Goal: Transaction & Acquisition: Purchase product/service

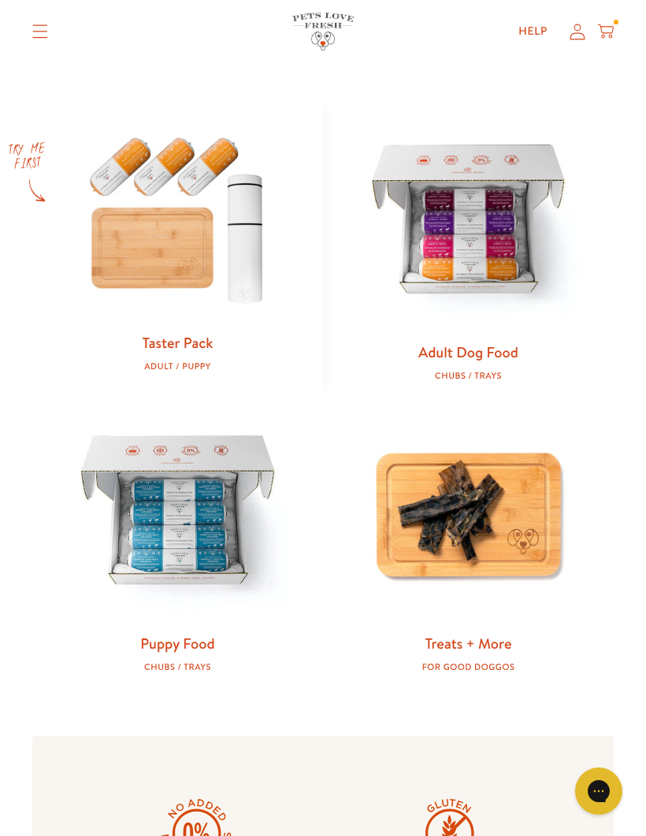
scroll to position [620, 0]
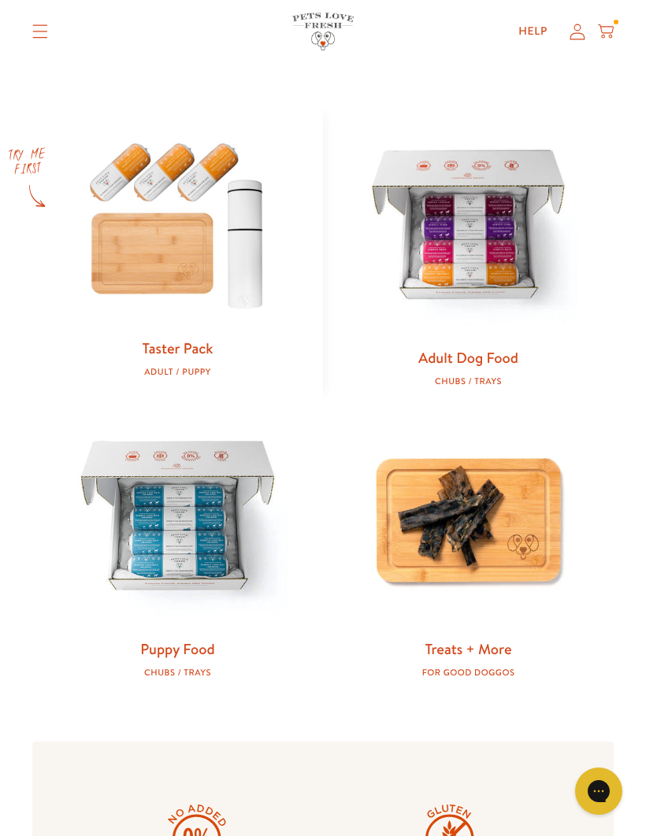
click at [474, 335] on img at bounding box center [468, 228] width 240 height 240
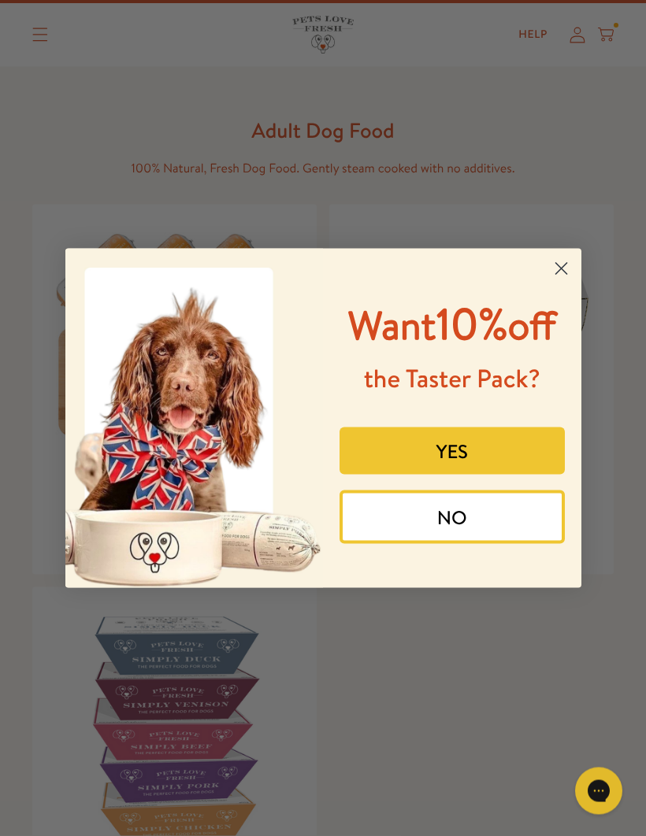
scroll to position [31, 0]
click at [479, 475] on button "YES" at bounding box center [451, 451] width 225 height 47
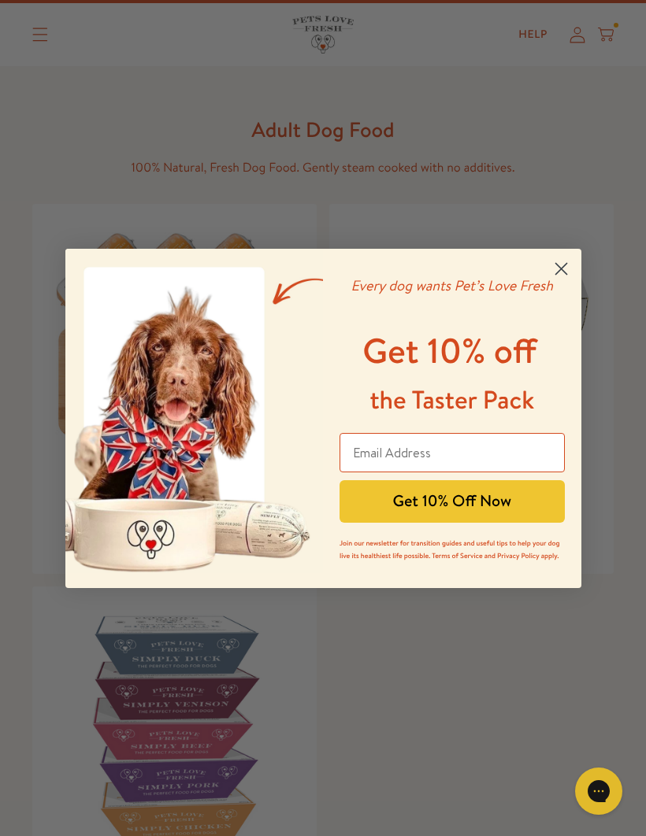
click at [502, 472] on input "Email Address" at bounding box center [451, 452] width 225 height 39
type input "shelly_306@msn.com"
click at [479, 523] on button "Get 10% Off Now" at bounding box center [451, 501] width 225 height 43
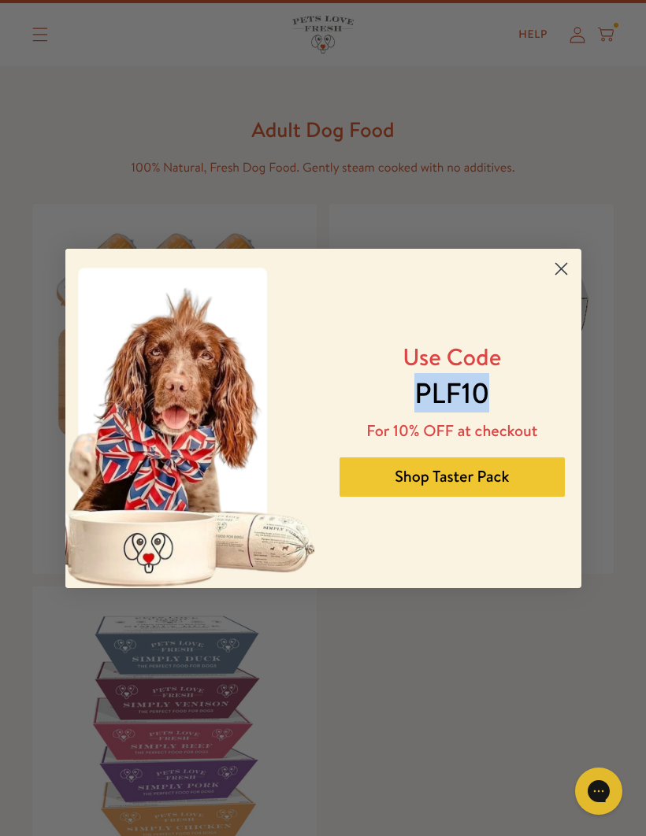
click at [475, 497] on button "Shop Taster Pack" at bounding box center [451, 476] width 225 height 39
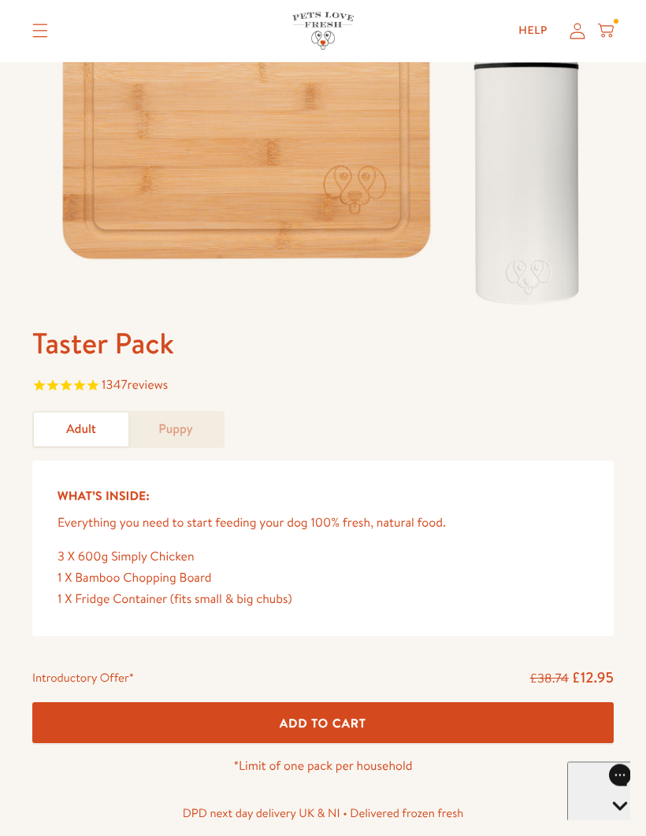
scroll to position [330, 0]
click at [334, 716] on span "Add To Cart" at bounding box center [322, 723] width 87 height 17
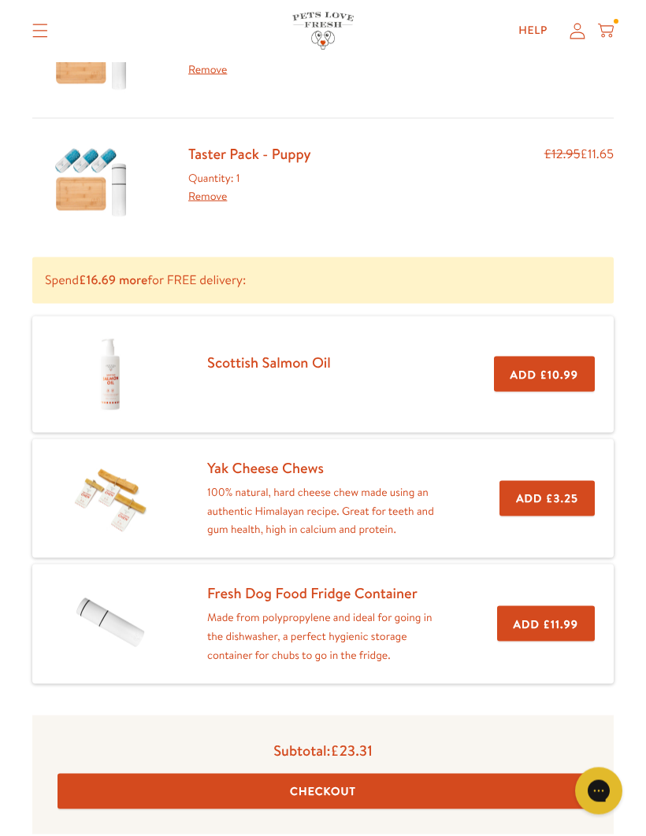
scroll to position [167, 0]
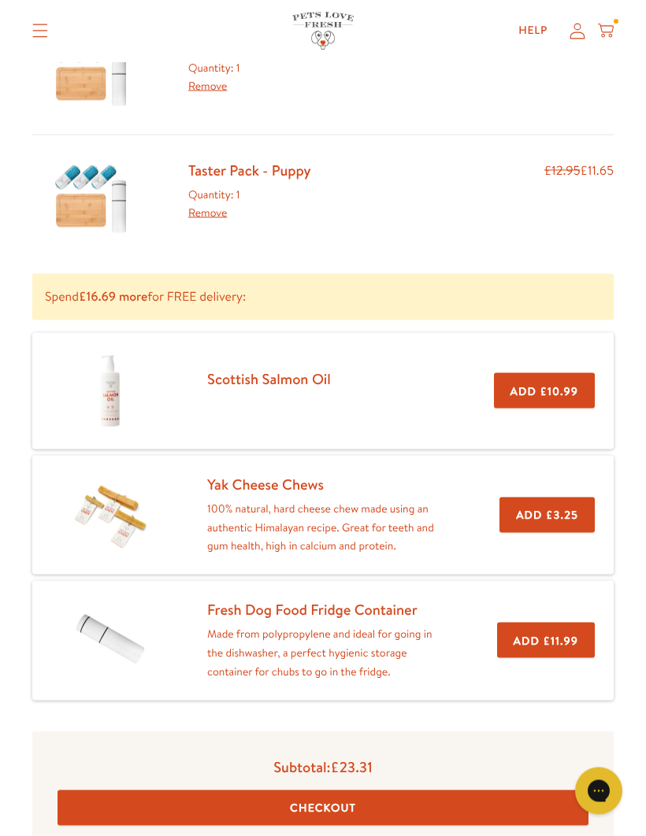
click at [556, 516] on button "Add £3.25" at bounding box center [546, 515] width 95 height 35
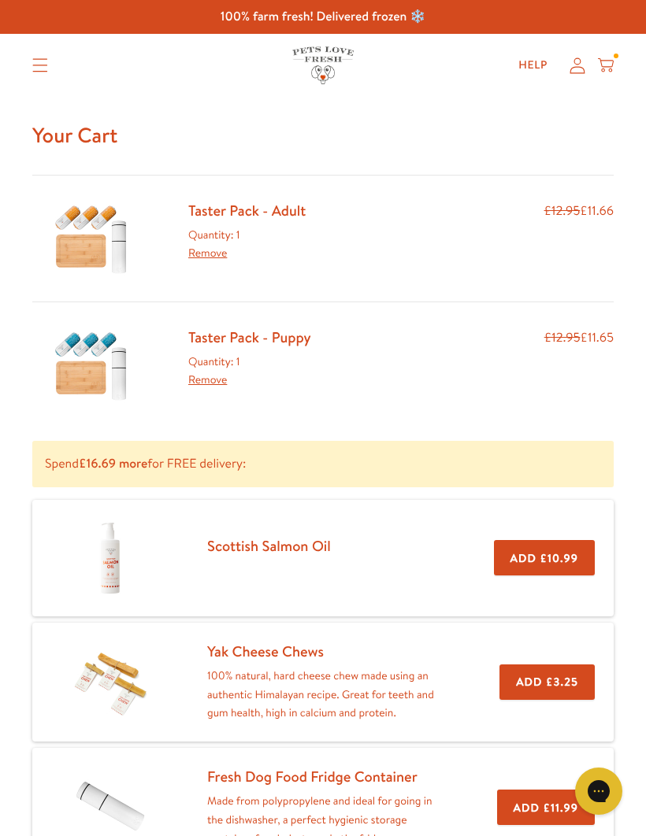
click at [33, 64] on icon "Translation missing: en.sections.header.menu" at bounding box center [40, 65] width 16 height 14
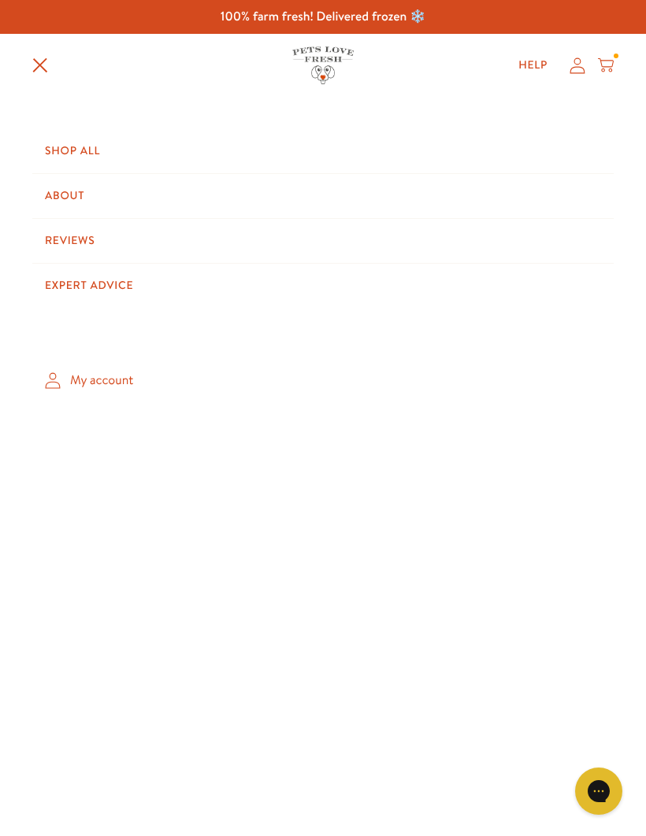
click at [84, 148] on link "Shop All" at bounding box center [322, 151] width 581 height 44
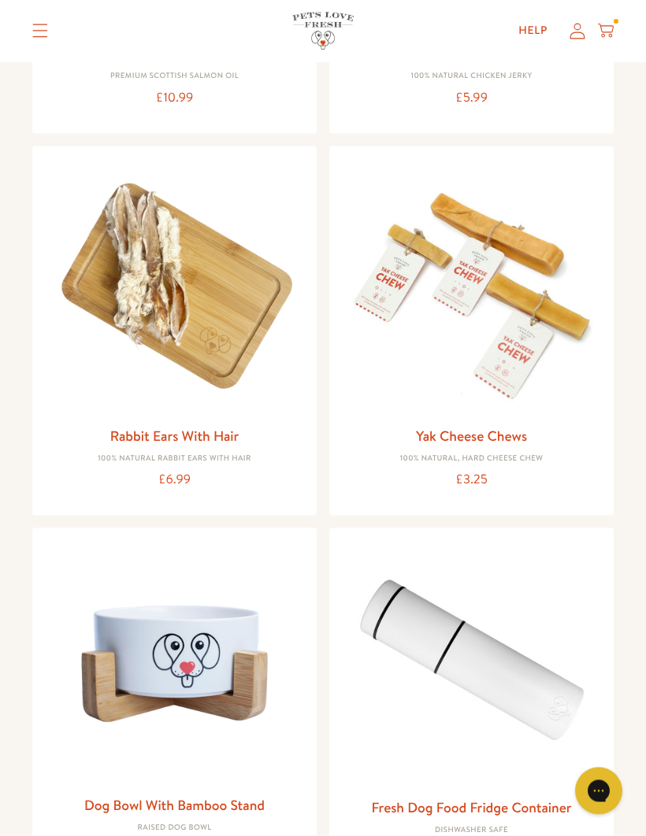
scroll to position [2201, 0]
click at [477, 430] on link "Yak Cheese Chews" at bounding box center [471, 435] width 111 height 20
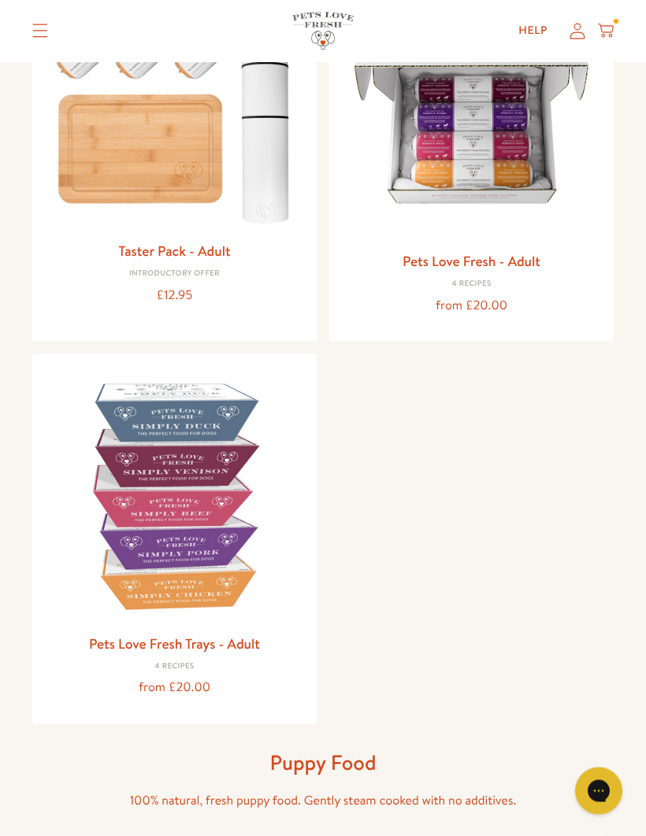
scroll to position [0, 0]
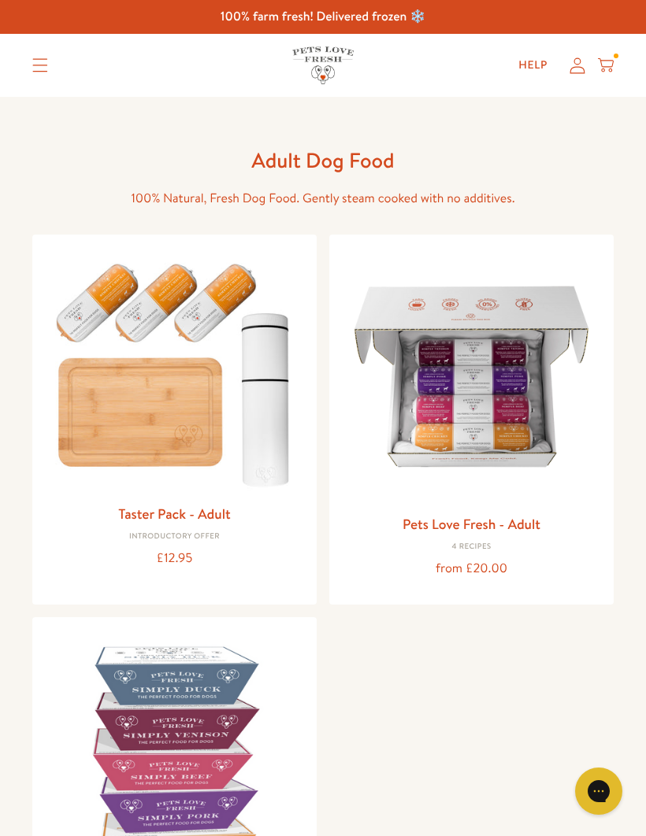
click at [610, 64] on icon at bounding box center [606, 65] width 16 height 17
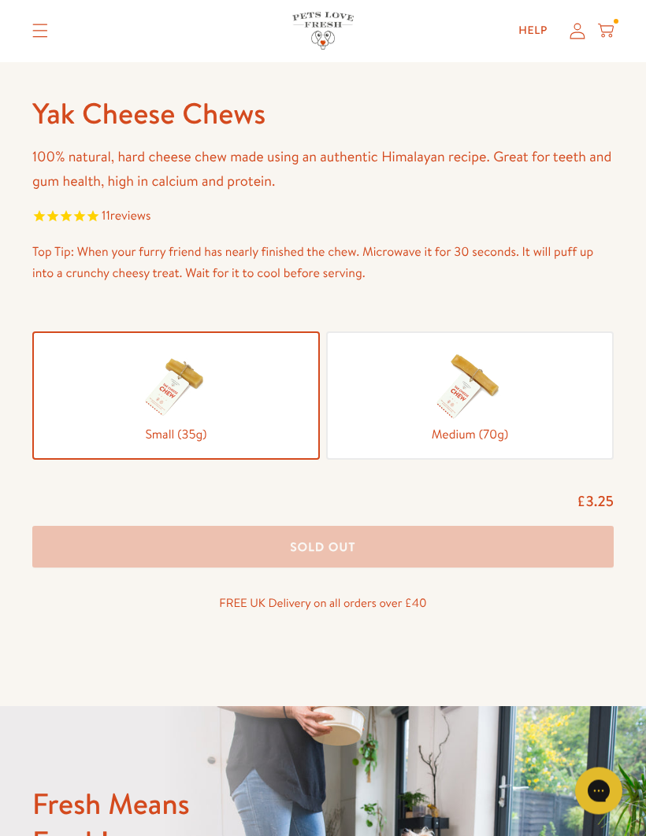
click at [496, 403] on img at bounding box center [470, 385] width 79 height 79
click at [0, 0] on input "Medium (70g)" at bounding box center [0, 0] width 0 height 0
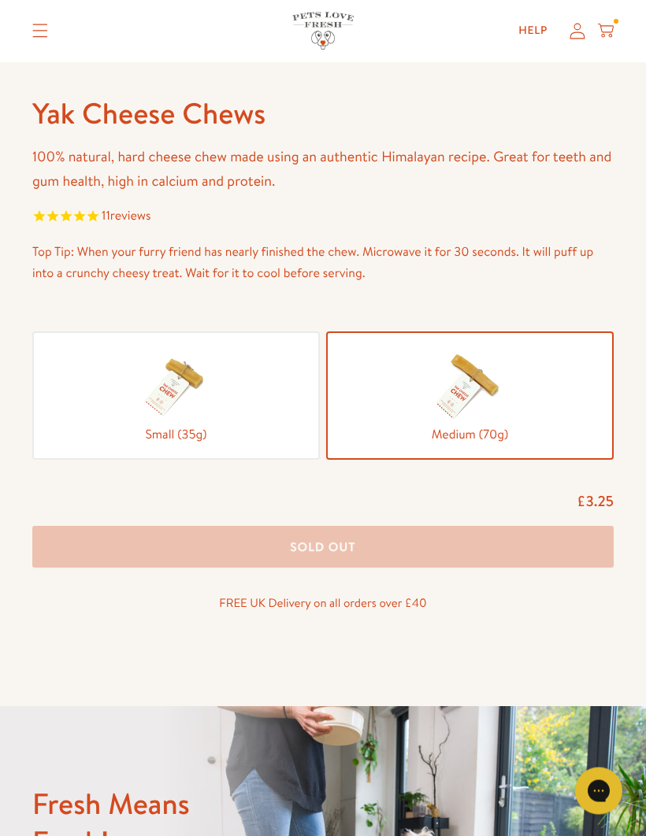
scroll to position [583, 0]
click at [211, 393] on img at bounding box center [176, 385] width 79 height 79
click at [0, 0] on input "Small (35g)" at bounding box center [0, 0] width 0 height 0
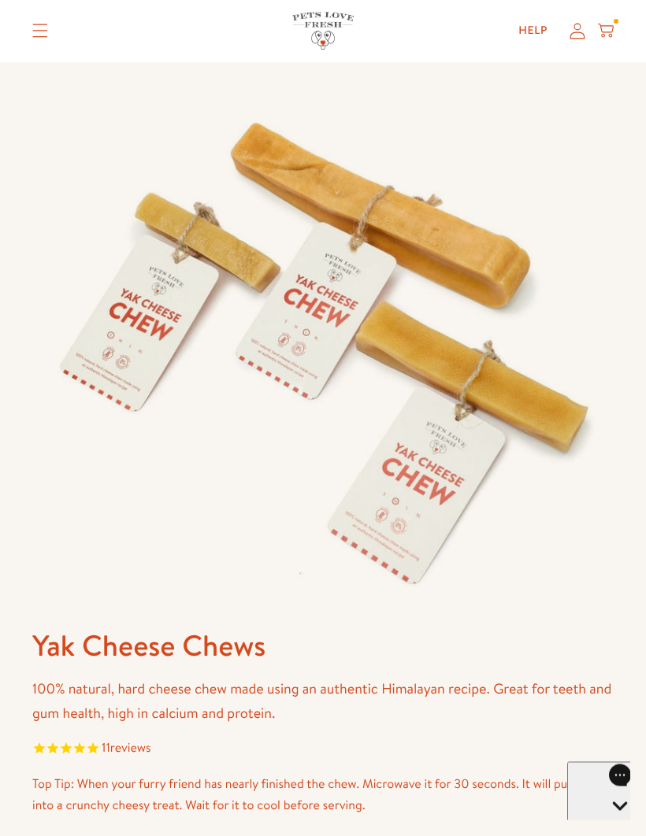
scroll to position [1, 0]
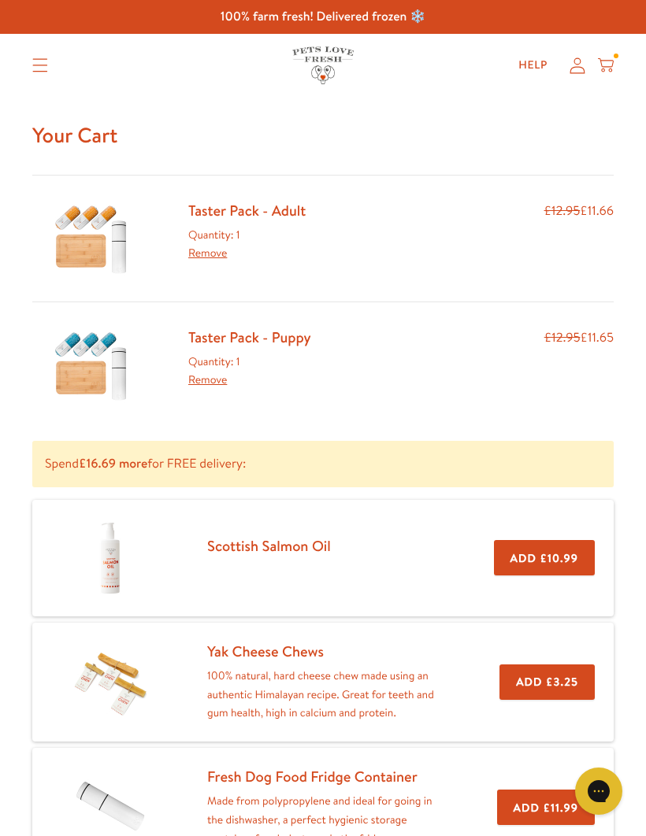
click at [263, 209] on link "Taster Pack - Adult" at bounding box center [246, 210] width 117 height 20
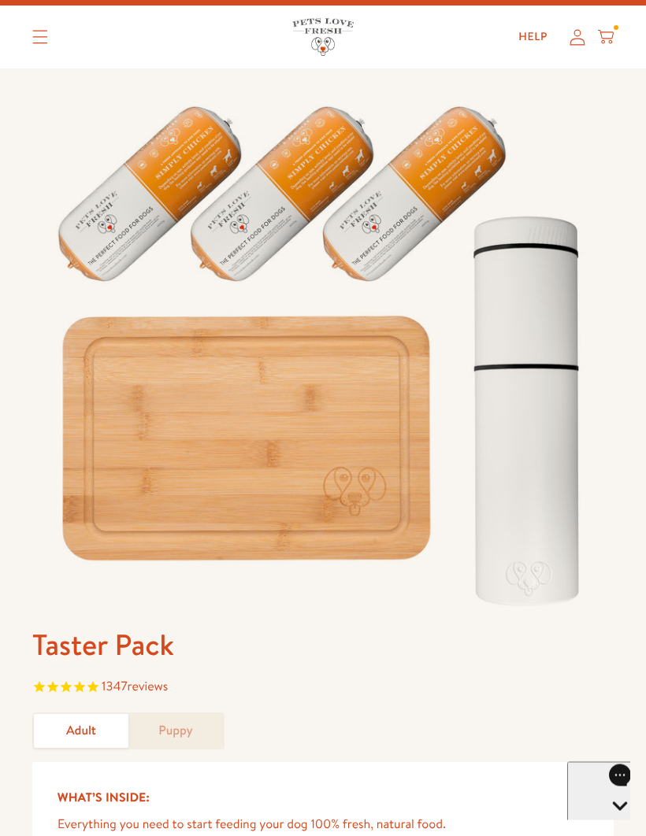
scroll to position [10, 0]
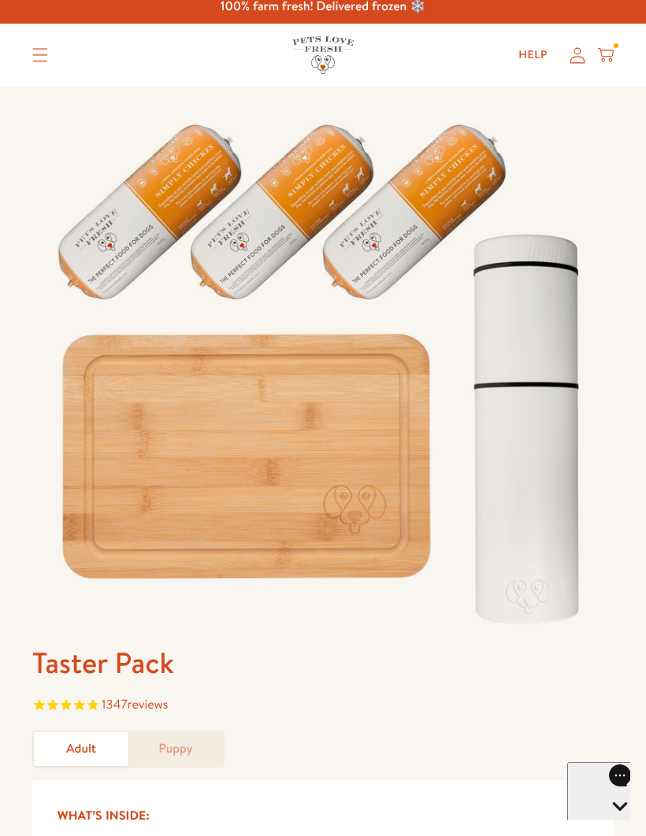
click at [54, 51] on summary "Translation missing: en.sections.header.menu" at bounding box center [40, 54] width 41 height 39
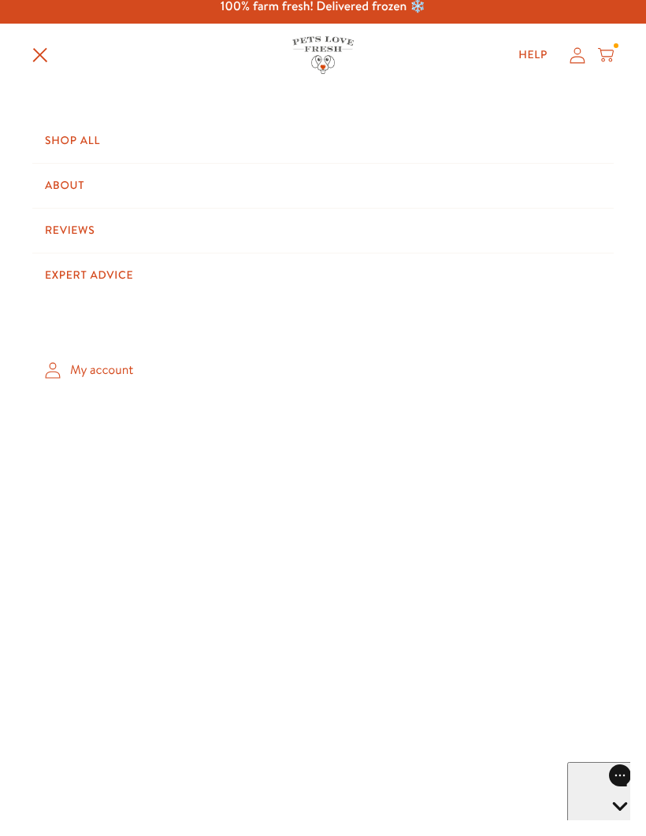
click at [83, 141] on link "Shop All" at bounding box center [322, 141] width 581 height 44
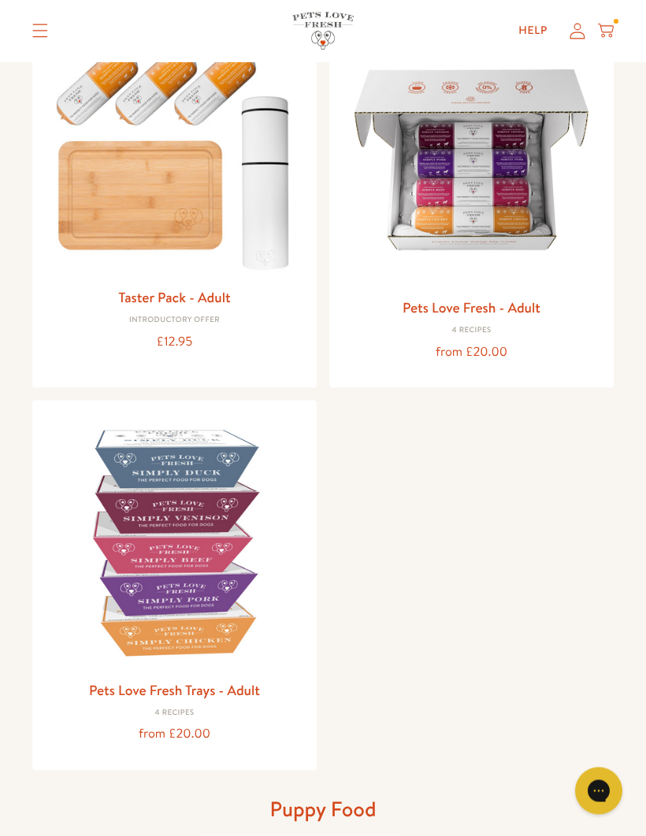
scroll to position [217, 0]
click at [184, 723] on div "from £20.00" at bounding box center [174, 733] width 259 height 21
click at [194, 688] on link "Pets Love Fresh Trays - Adult" at bounding box center [174, 689] width 171 height 20
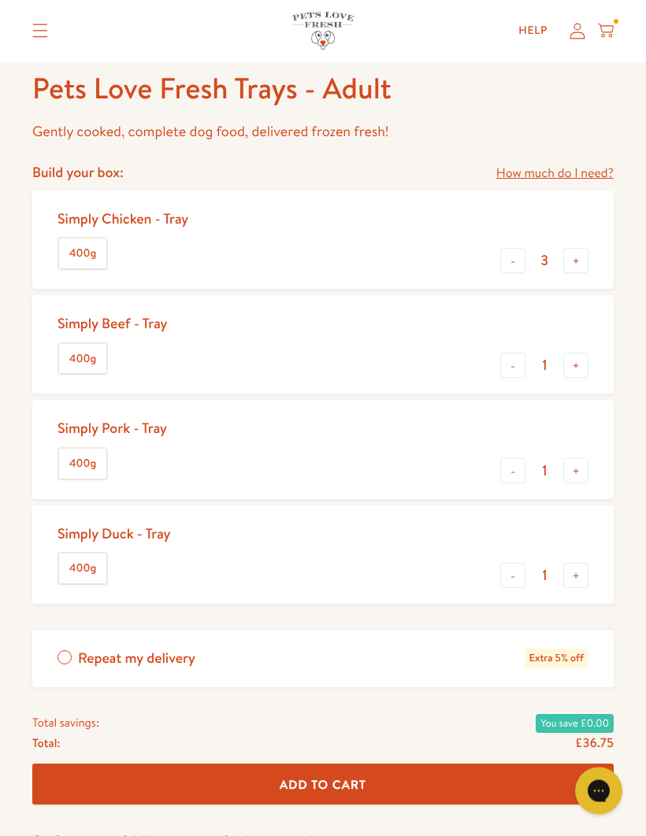
scroll to position [609, 0]
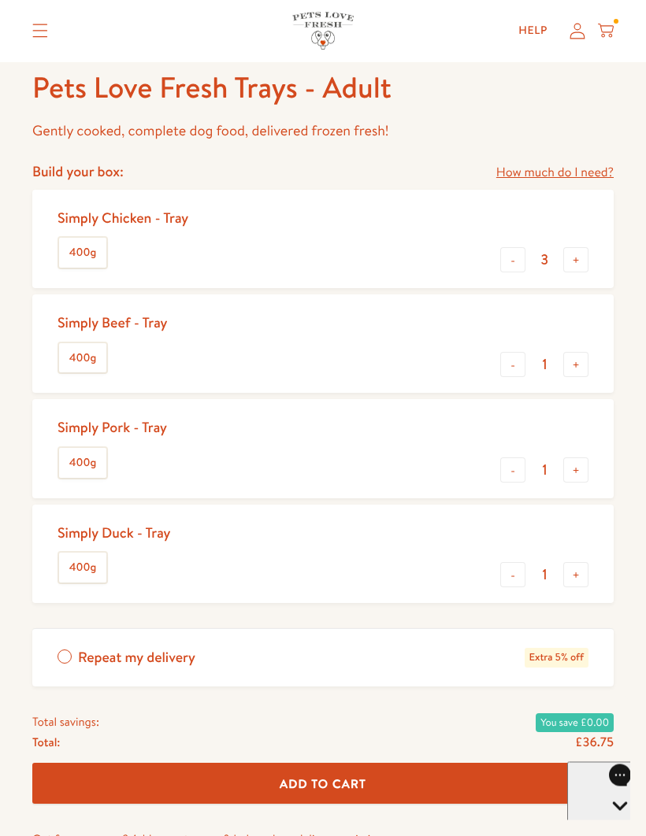
click at [515, 264] on button "-" at bounding box center [512, 260] width 25 height 25
click at [511, 264] on button "-" at bounding box center [512, 259] width 25 height 25
click at [580, 261] on button "+" at bounding box center [575, 259] width 25 height 25
click at [586, 258] on button "+" at bounding box center [575, 259] width 25 height 25
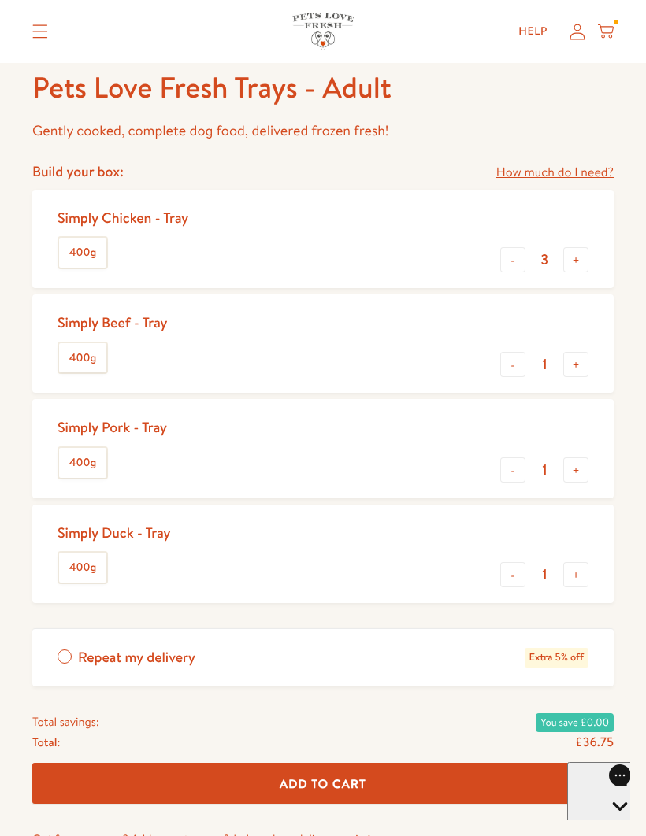
click at [516, 262] on button "-" at bounding box center [512, 259] width 25 height 25
click at [520, 262] on button "-" at bounding box center [512, 259] width 25 height 25
type input "1"
click at [510, 471] on button "-" at bounding box center [512, 469] width 25 height 25
type input "0"
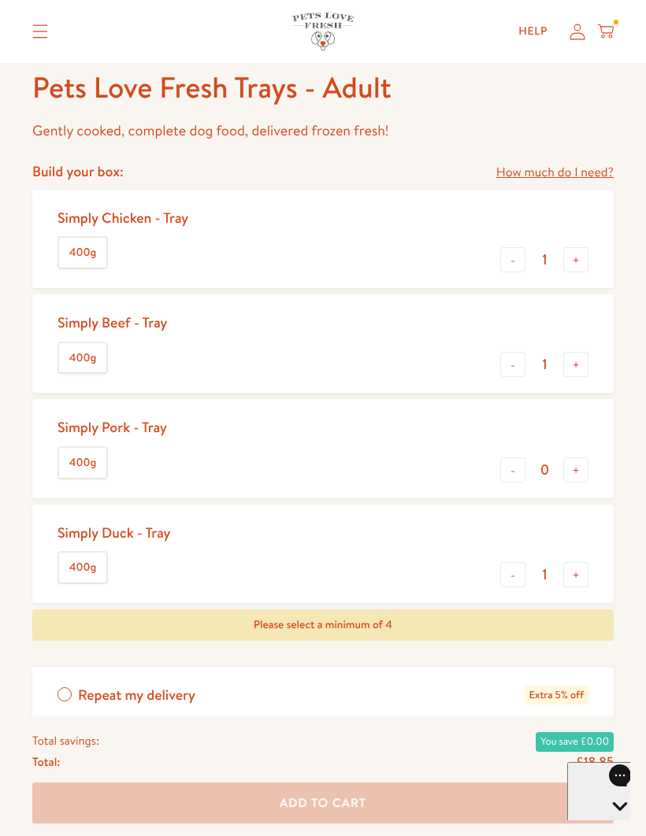
click at [576, 568] on button "+" at bounding box center [575, 574] width 25 height 25
type input "2"
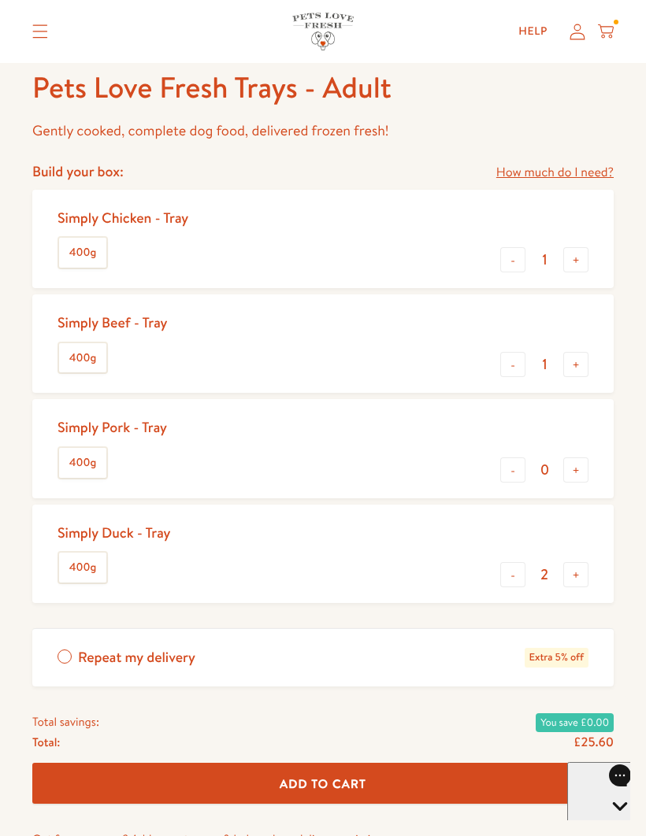
click at [330, 778] on span "Add To Cart" at bounding box center [322, 783] width 87 height 17
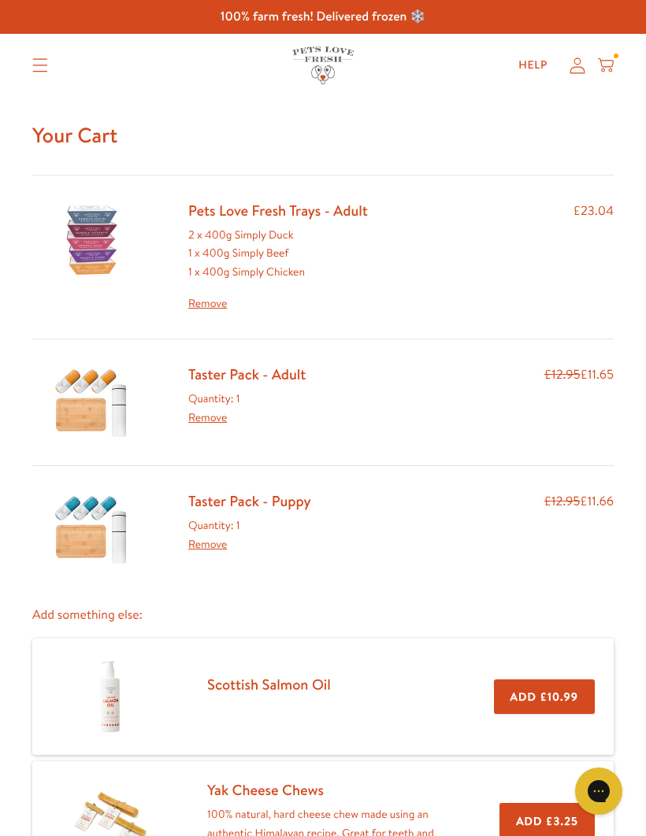
click at [611, 68] on icon at bounding box center [606, 65] width 16 height 17
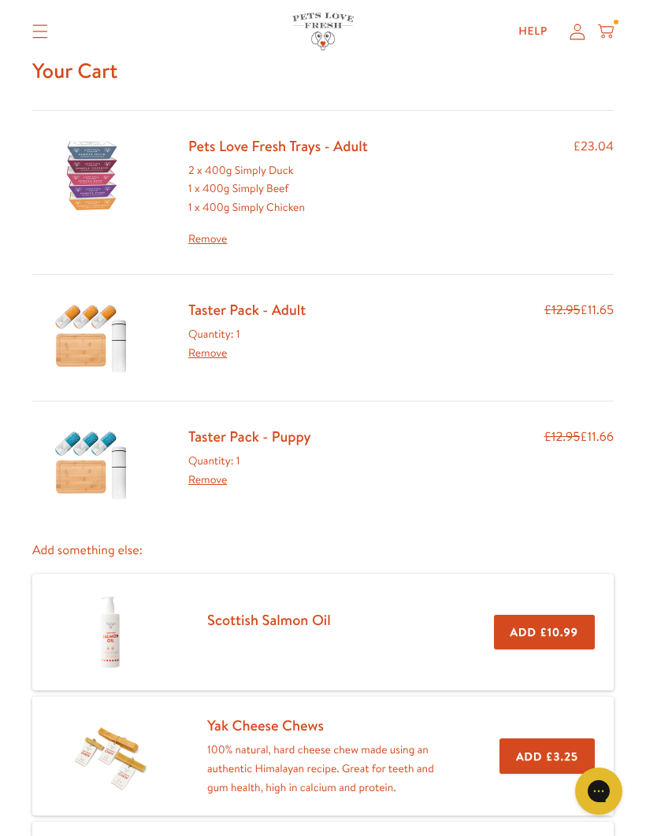
scroll to position [64, 0]
click at [610, 36] on icon at bounding box center [606, 31] width 16 height 17
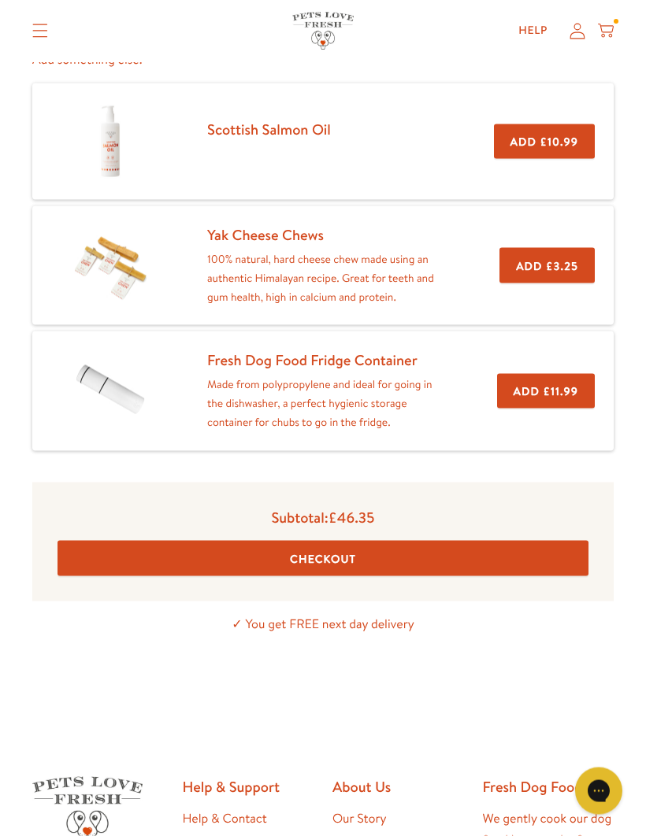
scroll to position [557, 0]
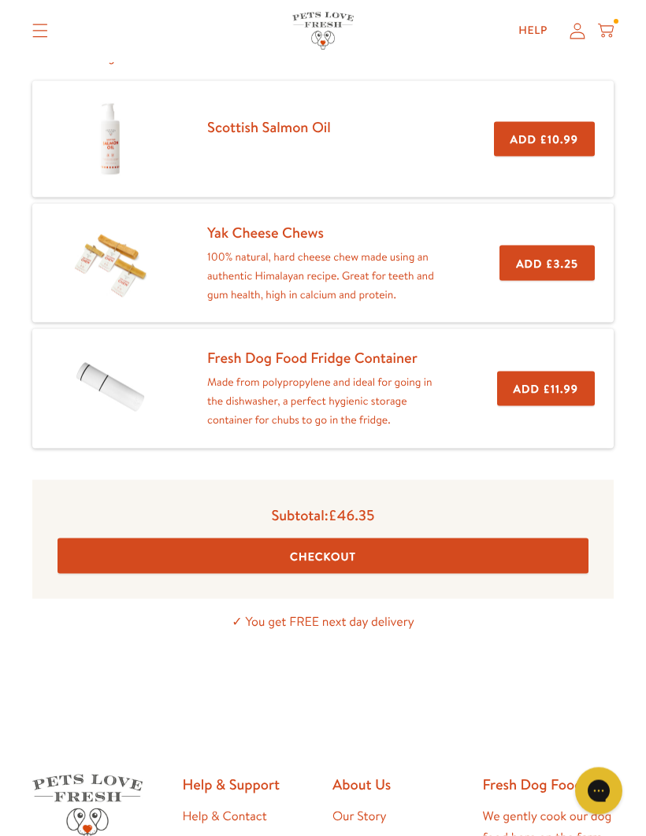
click at [334, 542] on button "Checkout" at bounding box center [322, 556] width 531 height 35
